Goal: Navigation & Orientation: Understand site structure

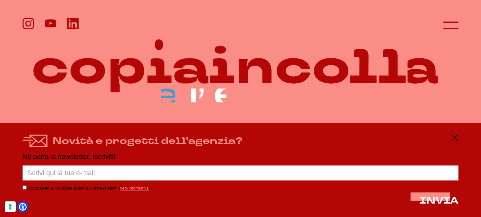
click at [454, 139] on icon at bounding box center [455, 138] width 8 height 8
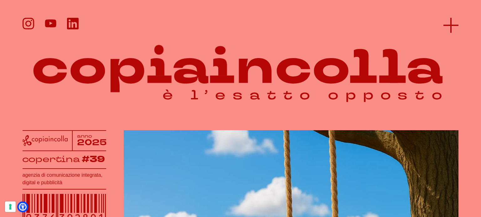
click at [446, 25] on line at bounding box center [450, 25] width 15 height 0
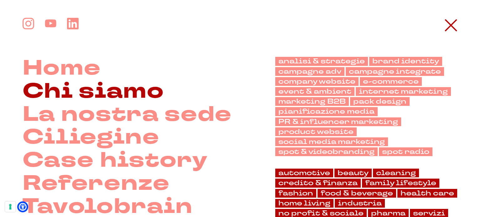
click at [125, 90] on link "Chi siamo" at bounding box center [93, 91] width 141 height 23
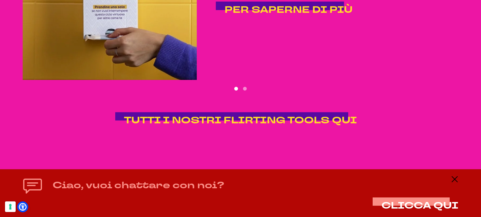
scroll to position [1359, 0]
click at [459, 181] on div "Ciao, vuoi chattare con noi? CLICCA QUI" at bounding box center [240, 194] width 481 height 48
click at [463, 184] on div "Ciao, vuoi chattare con noi? CLICCA QUI" at bounding box center [240, 194] width 481 height 48
click at [455, 181] on icon at bounding box center [455, 180] width 8 height 8
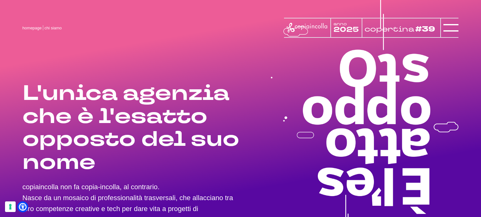
scroll to position [0, 0]
click at [450, 28] on line at bounding box center [450, 28] width 15 height 0
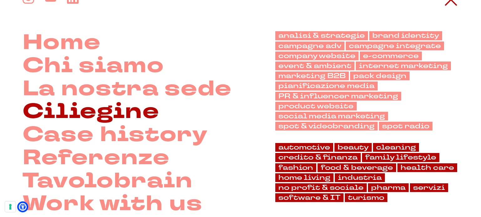
scroll to position [31, 0]
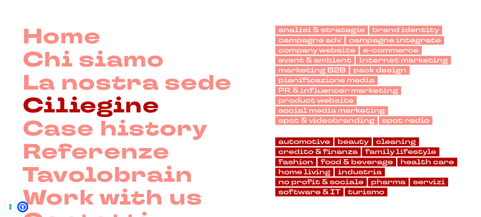
click at [93, 107] on link "Ciliegine" at bounding box center [91, 106] width 137 height 23
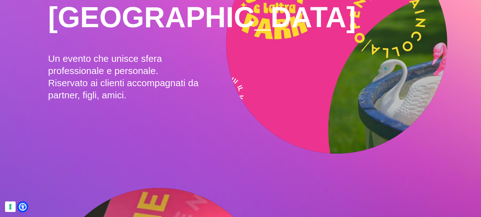
scroll to position [720, 0]
